Goal: Task Accomplishment & Management: Manage account settings

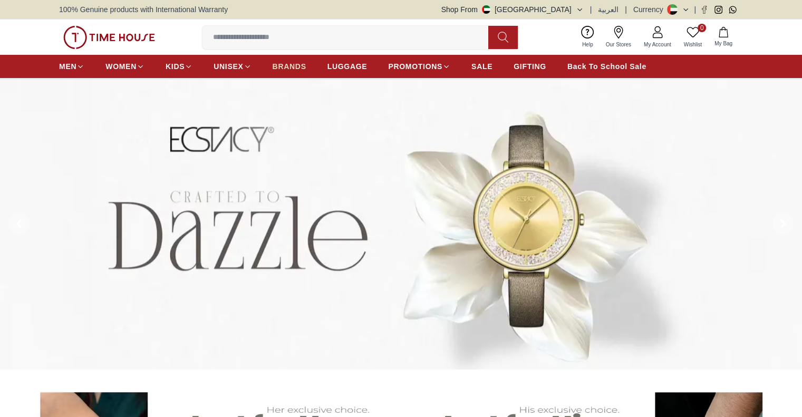
click at [286, 57] on link "BRANDS" at bounding box center [290, 66] width 34 height 19
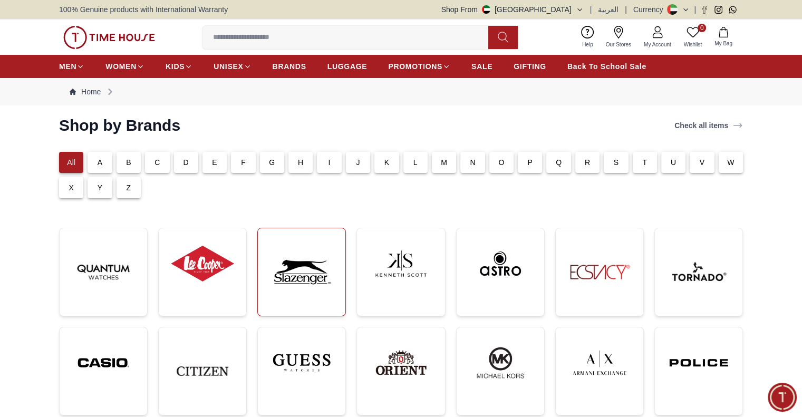
click at [317, 281] on img at bounding box center [301, 272] width 71 height 71
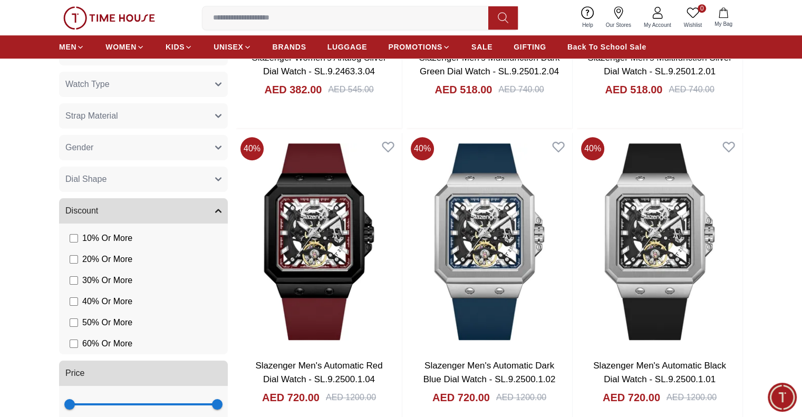
scroll to position [373, 0]
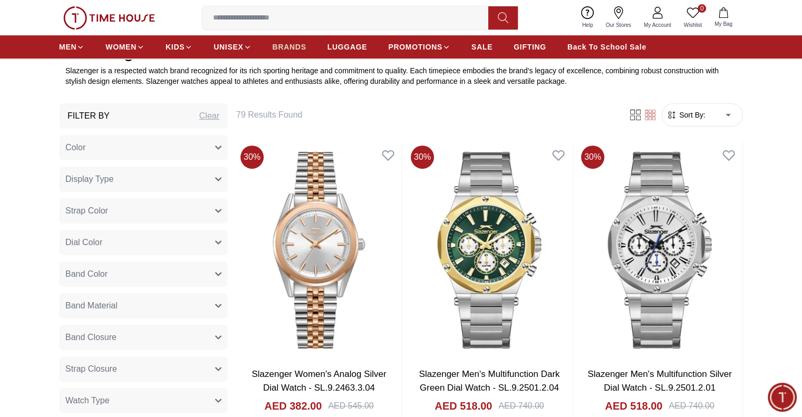
click at [285, 50] on span "BRANDS" at bounding box center [290, 47] width 34 height 11
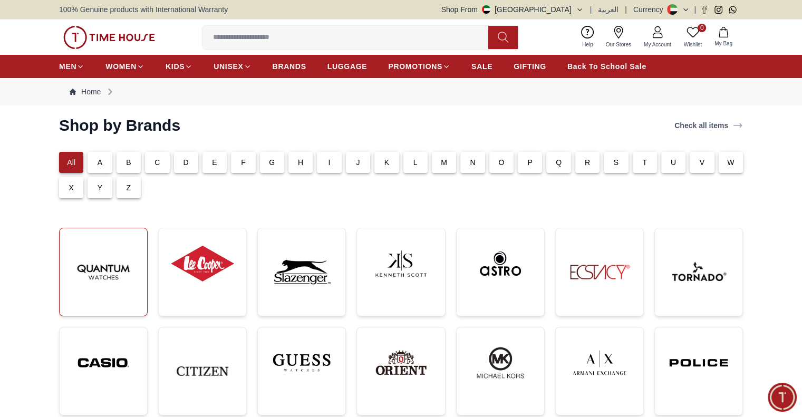
click at [125, 288] on img at bounding box center [103, 272] width 71 height 71
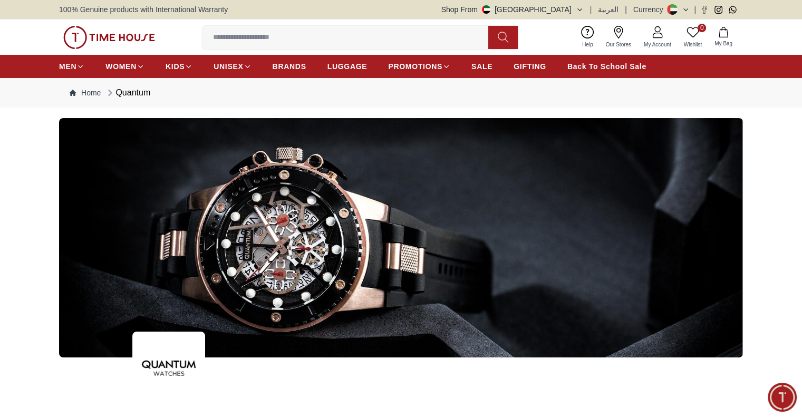
drag, startPoint x: 515, startPoint y: 256, endPoint x: 567, endPoint y: 261, distance: 52.4
click at [567, 260] on img at bounding box center [401, 238] width 684 height 240
click at [572, 6] on button "Shop From [GEOGRAPHIC_DATA]" at bounding box center [513, 9] width 142 height 11
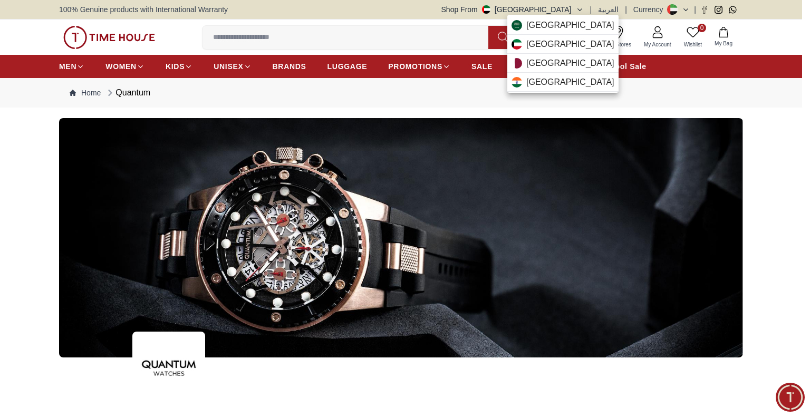
click at [656, 32] on div at bounding box center [405, 208] width 810 height 417
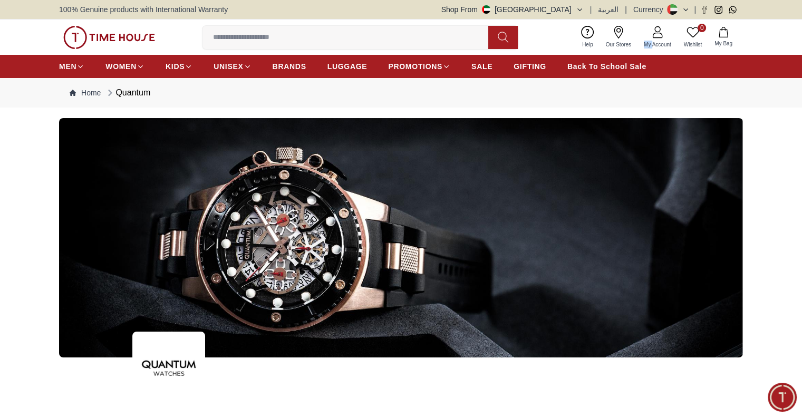
click at [657, 32] on icon at bounding box center [658, 32] width 13 height 13
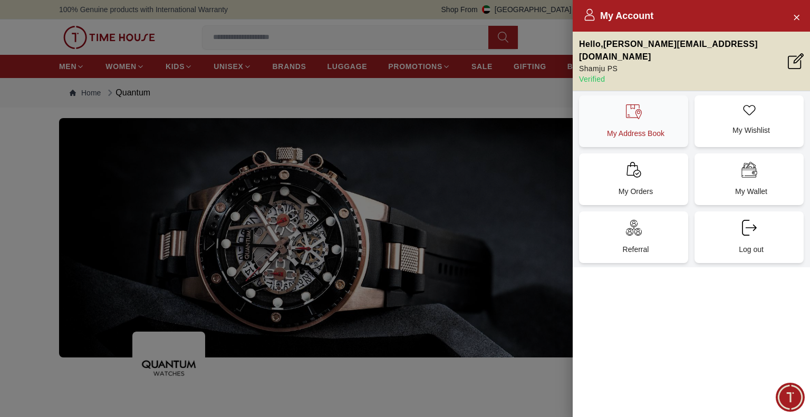
click at [639, 127] on div "My Address Book" at bounding box center [633, 121] width 109 height 52
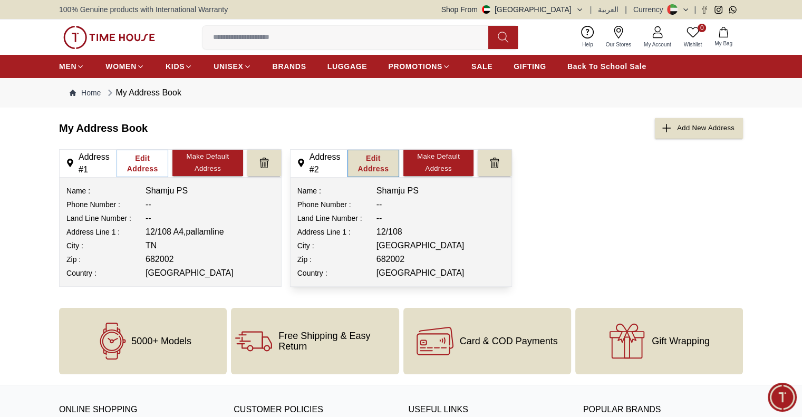
click at [373, 165] on div "Edit Address" at bounding box center [373, 163] width 40 height 21
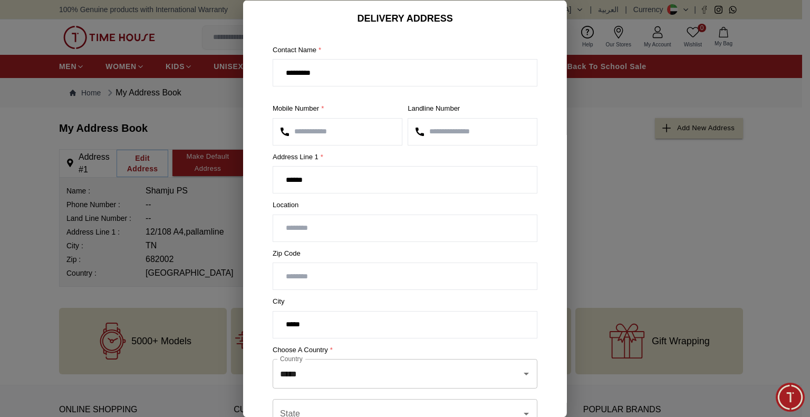
drag, startPoint x: 354, startPoint y: 126, endPoint x: 272, endPoint y: 131, distance: 82.5
click at [272, 131] on div "**********" at bounding box center [405, 276] width 282 height 492
click at [355, 129] on input "number" at bounding box center [337, 131] width 129 height 26
type input "**"
type input "*"
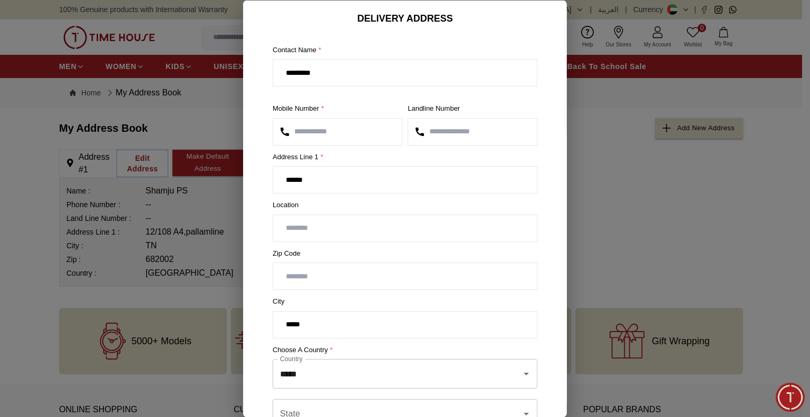
type input "*"
click at [617, 84] on div at bounding box center [405, 208] width 810 height 417
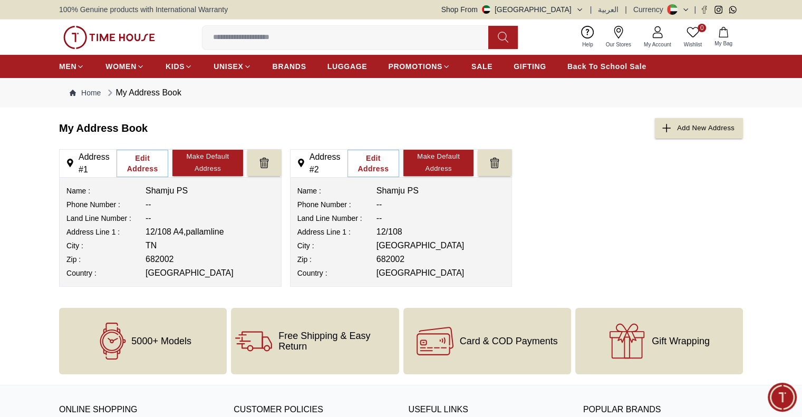
click at [656, 46] on span "My Account" at bounding box center [658, 45] width 36 height 8
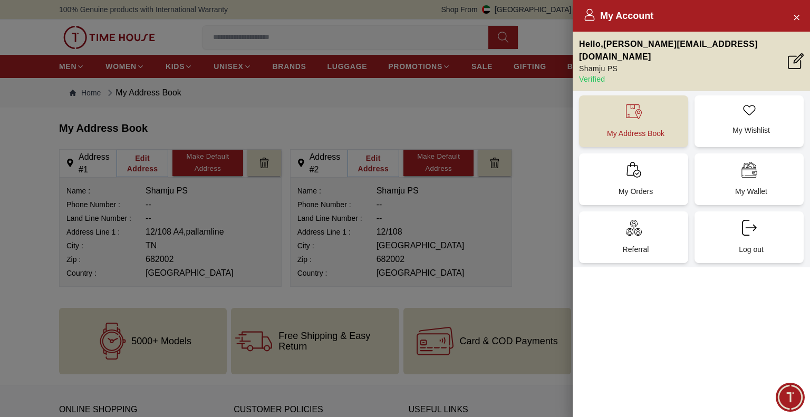
click at [637, 128] on p "My Address Book" at bounding box center [636, 133] width 97 height 11
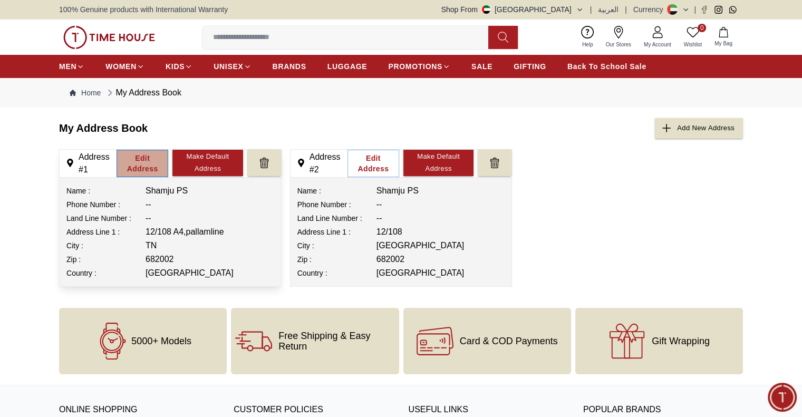
click at [141, 167] on div "Edit Address" at bounding box center [142, 163] width 40 height 21
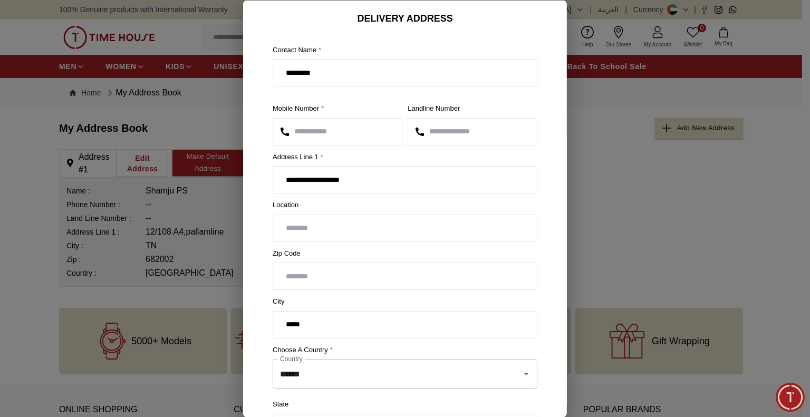
drag, startPoint x: 349, startPoint y: 135, endPoint x: 272, endPoint y: 123, distance: 77.4
click at [272, 123] on div "**********" at bounding box center [405, 282] width 282 height 505
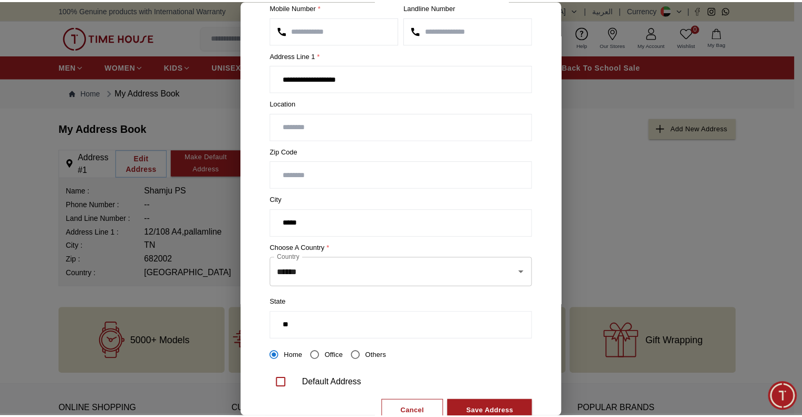
scroll to position [136, 0]
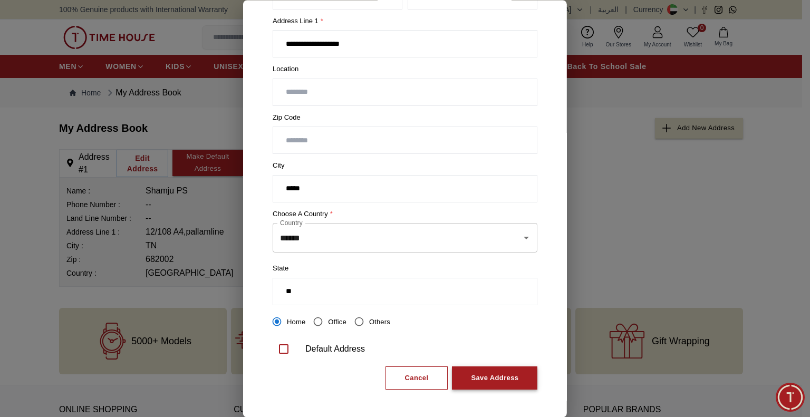
type input "**********"
click at [481, 372] on div "Save Address" at bounding box center [494, 378] width 47 height 12
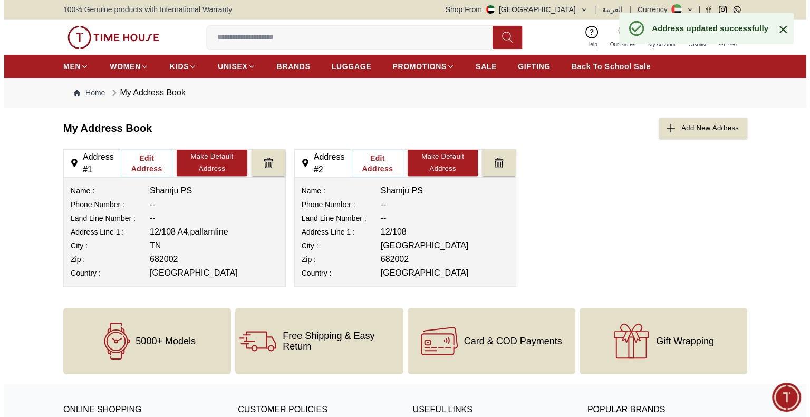
scroll to position [0, 0]
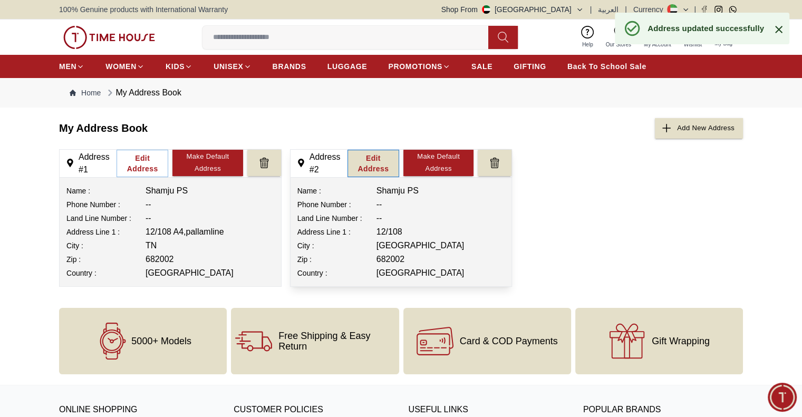
click at [377, 157] on div "Edit Address" at bounding box center [373, 163] width 40 height 21
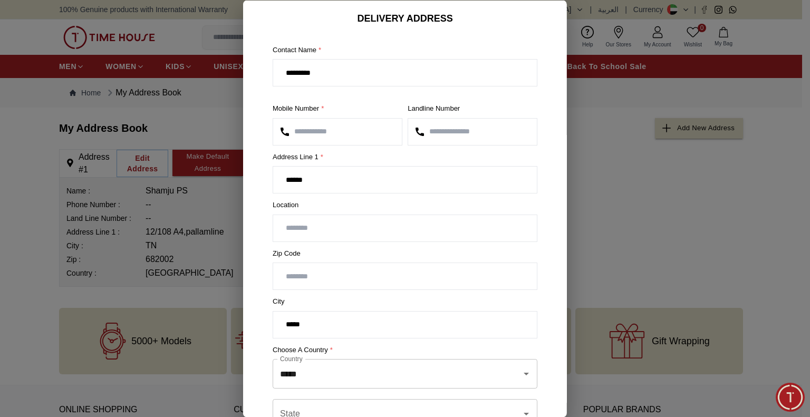
click at [608, 161] on div at bounding box center [405, 208] width 810 height 417
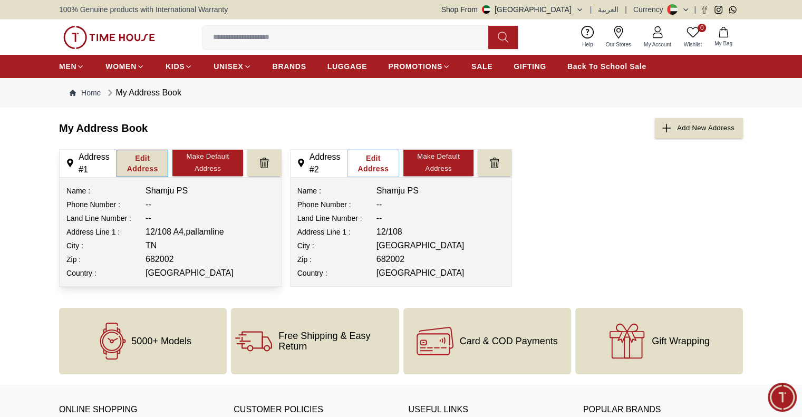
click at [147, 161] on div "Edit Address" at bounding box center [142, 163] width 40 height 21
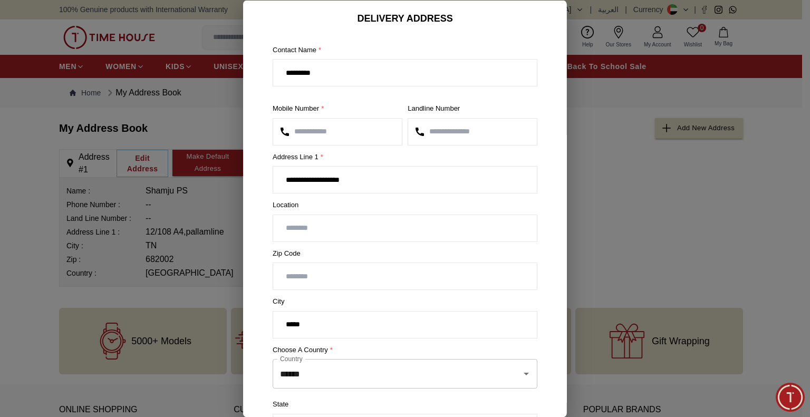
click at [688, 225] on div at bounding box center [405, 208] width 810 height 417
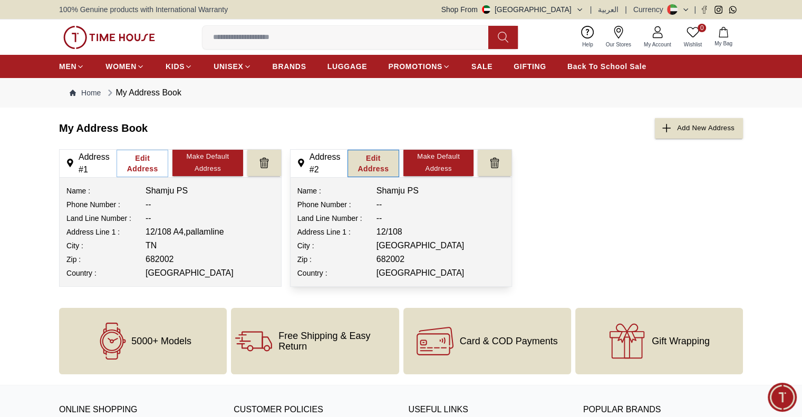
click at [388, 164] on div "Edit Address" at bounding box center [373, 163] width 40 height 21
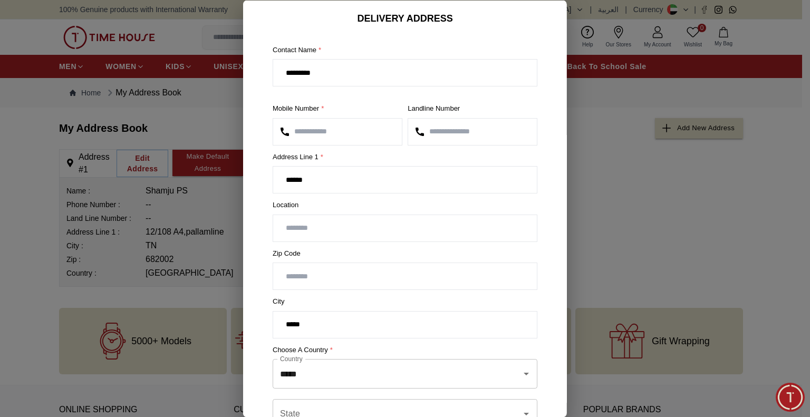
drag, startPoint x: 346, startPoint y: 132, endPoint x: 285, endPoint y: 126, distance: 61.0
click at [285, 126] on input "**********" at bounding box center [337, 131] width 129 height 26
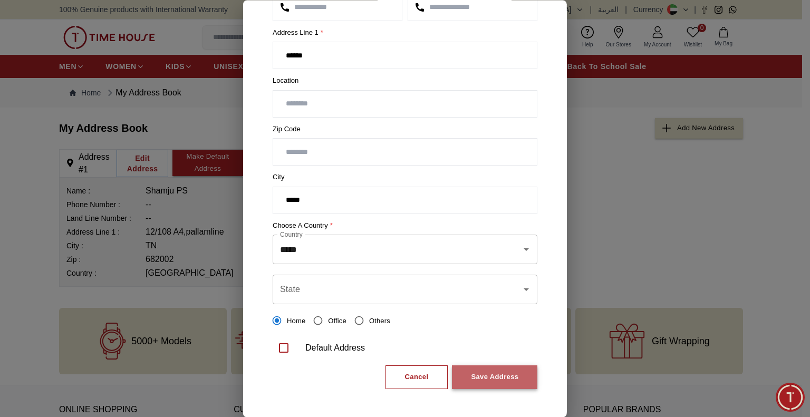
click at [500, 379] on div "Save Address" at bounding box center [494, 378] width 47 height 12
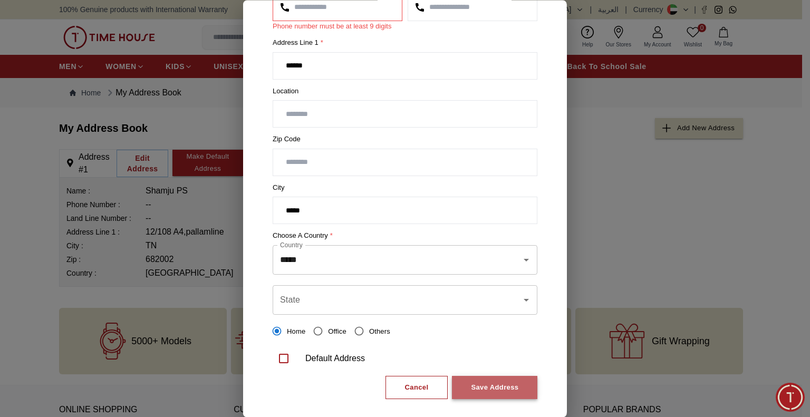
click at [497, 390] on div "Save Address" at bounding box center [494, 388] width 47 height 12
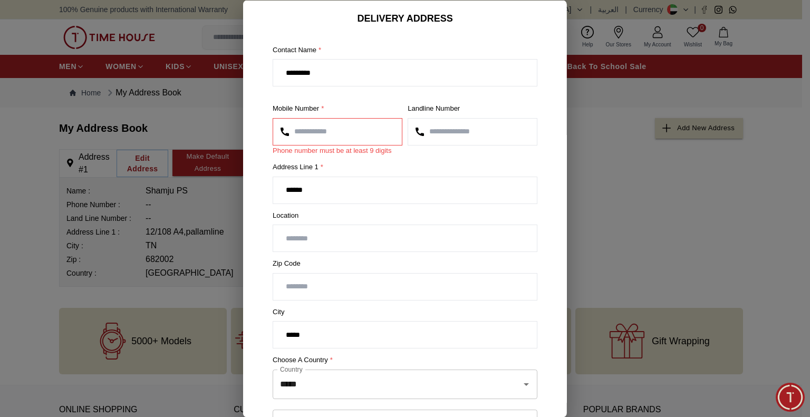
scroll to position [0, 0]
click at [332, 137] on input "********" at bounding box center [337, 131] width 129 height 26
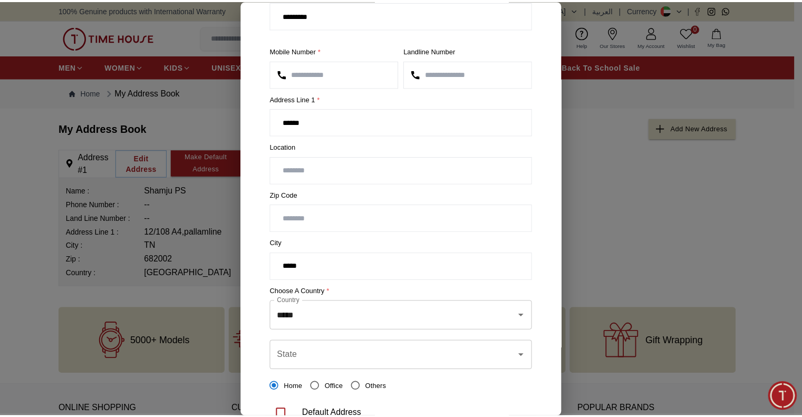
scroll to position [124, 0]
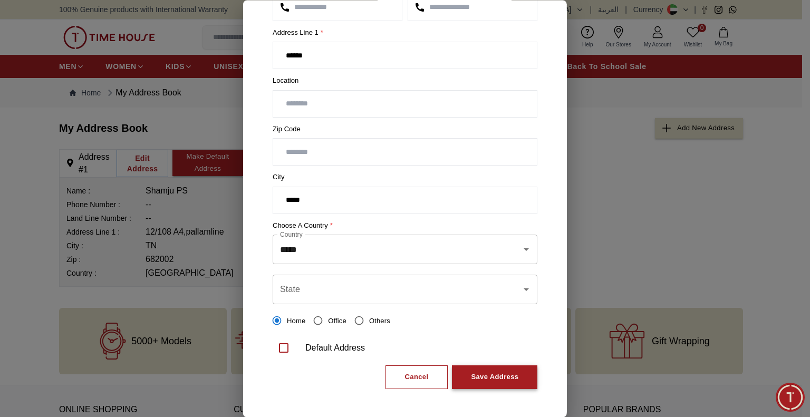
type input "**********"
click at [500, 367] on button "Save Address" at bounding box center [494, 378] width 85 height 24
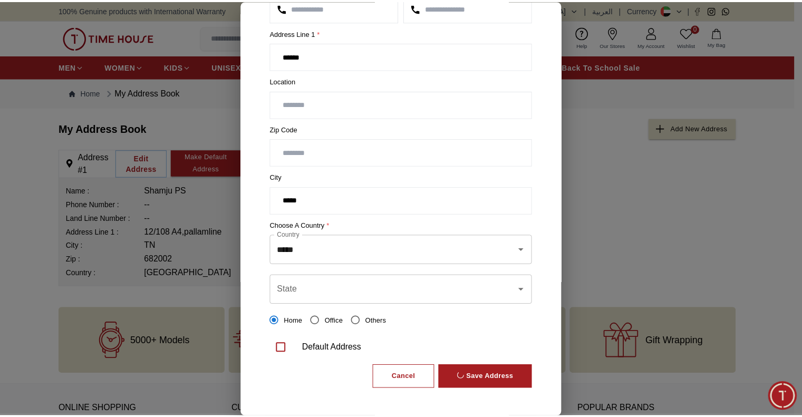
scroll to position [0, 0]
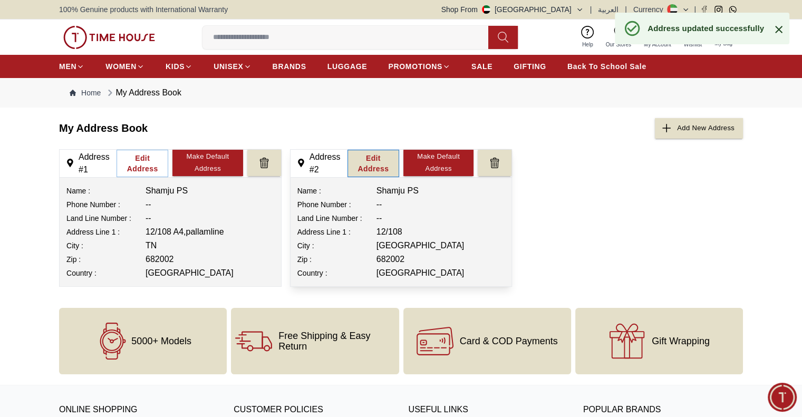
click at [375, 162] on div "Edit Address" at bounding box center [373, 163] width 40 height 21
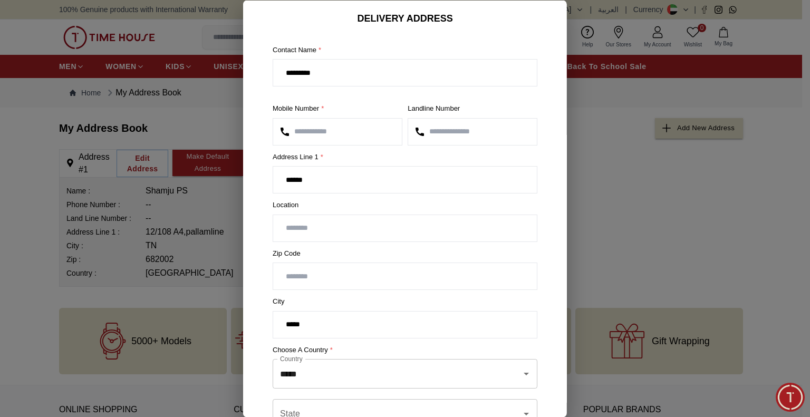
click at [648, 204] on div at bounding box center [405, 208] width 810 height 417
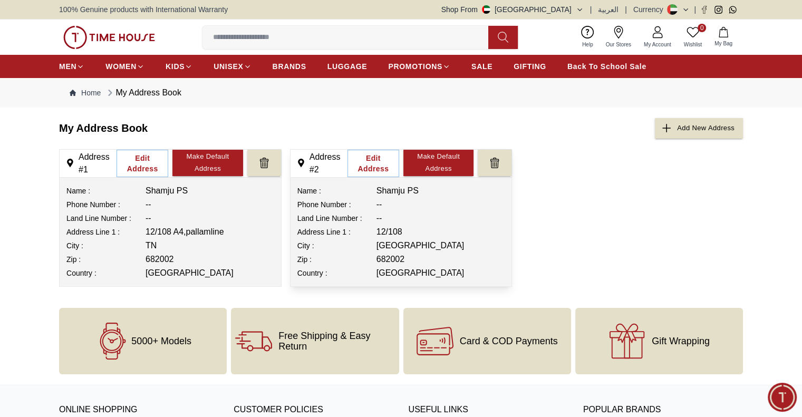
click at [408, 223] on td "--" at bounding box center [420, 219] width 89 height 14
